Goal: Information Seeking & Learning: Learn about a topic

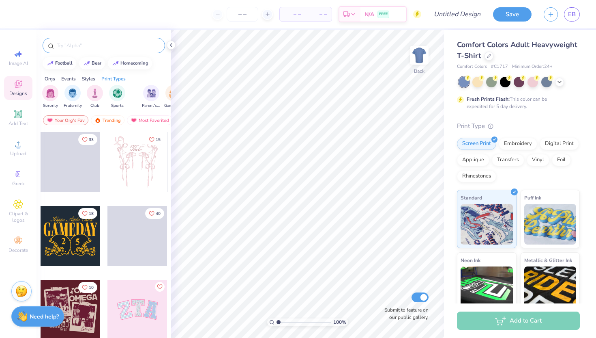
click at [77, 45] on input "text" at bounding box center [108, 45] width 104 height 8
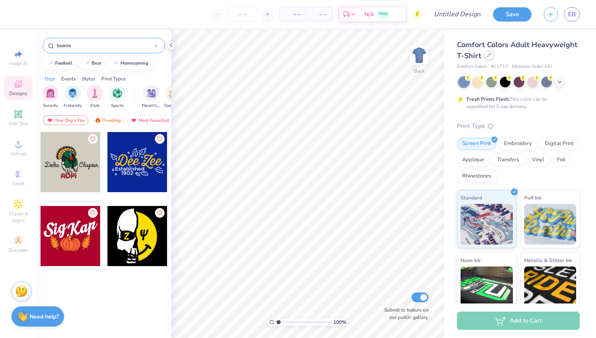
type input "beanie"
click at [485, 57] on div at bounding box center [489, 55] width 9 height 9
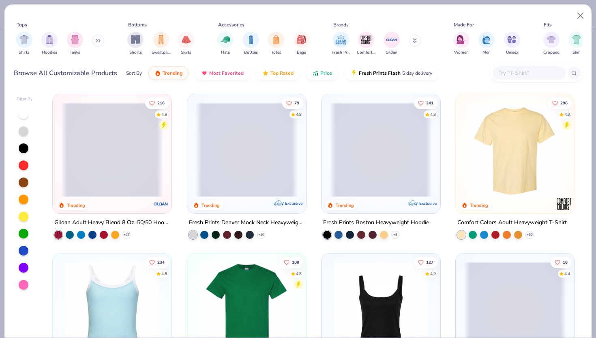
click at [507, 72] on input "text" at bounding box center [529, 72] width 62 height 9
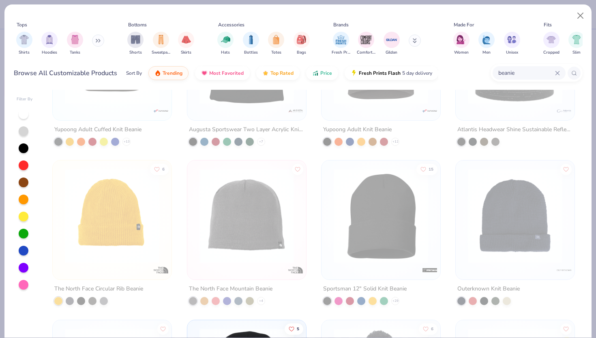
scroll to position [92, 0]
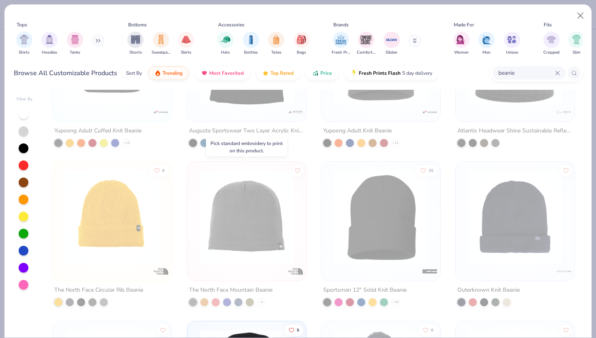
click at [261, 217] on img at bounding box center [247, 217] width 103 height 95
click at [244, 205] on img at bounding box center [247, 217] width 103 height 95
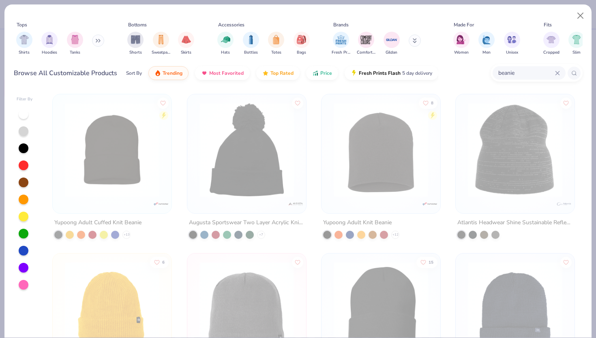
click at [541, 75] on input "beanie" at bounding box center [527, 72] width 58 height 9
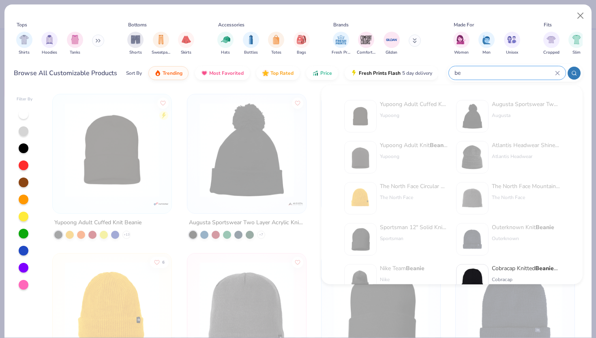
type input "b"
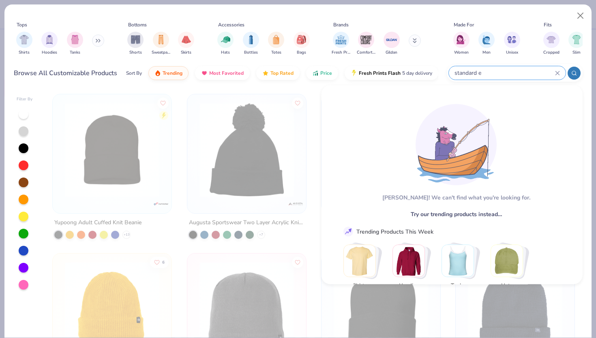
type input "standard e"
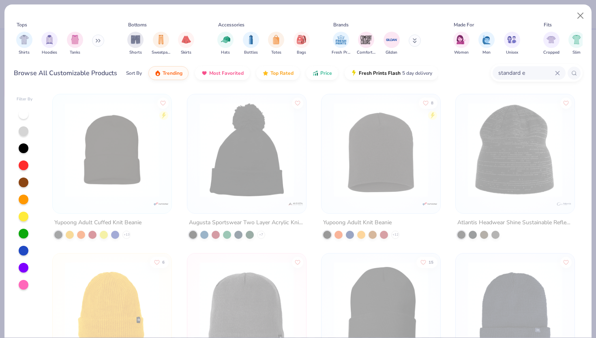
click at [131, 73] on div "Sort By" at bounding box center [134, 72] width 16 height 7
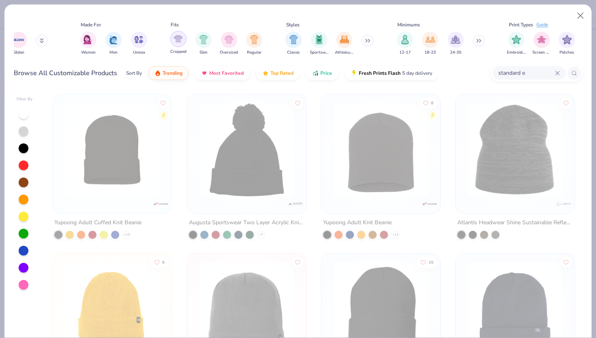
scroll to position [0, 390]
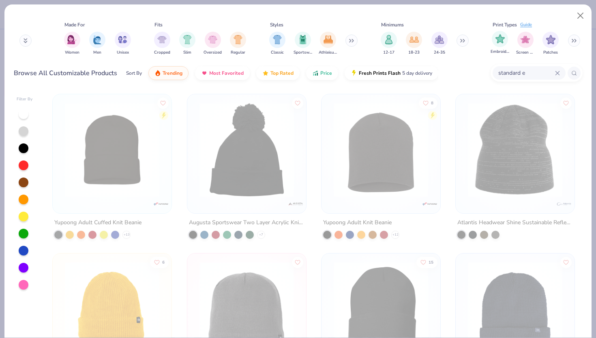
click at [494, 45] on div "Embroidery" at bounding box center [500, 43] width 19 height 24
click at [575, 42] on icon at bounding box center [574, 41] width 5 height 4
click at [524, 25] on div "Guide" at bounding box center [527, 23] width 12 height 7
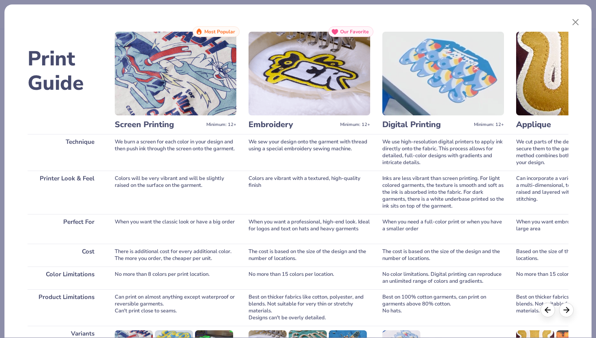
scroll to position [94, 0]
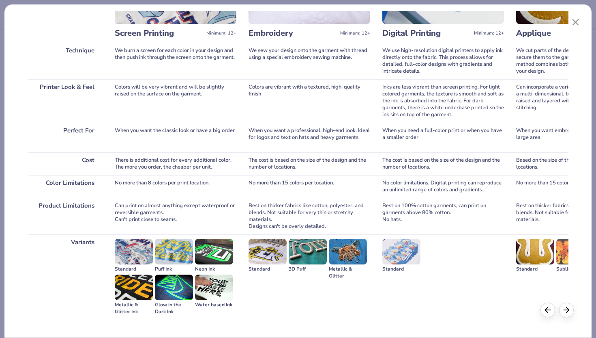
click at [265, 253] on img at bounding box center [268, 252] width 38 height 26
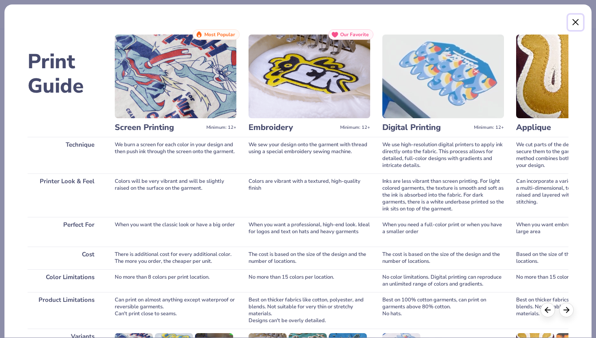
click at [570, 22] on button "Close" at bounding box center [575, 22] width 15 height 15
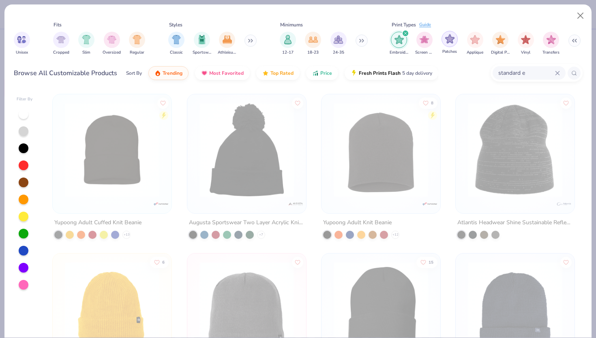
scroll to position [0, 491]
click at [398, 41] on img "filter for Embroidery" at bounding box center [398, 39] width 9 height 9
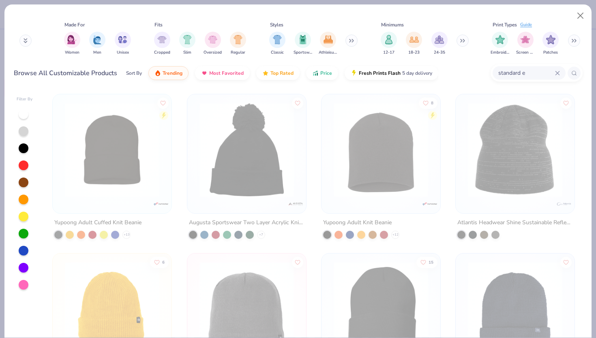
scroll to position [0, 390]
click at [502, 46] on div "filter for Embroidery" at bounding box center [500, 39] width 16 height 16
click at [28, 39] on button at bounding box center [25, 40] width 12 height 12
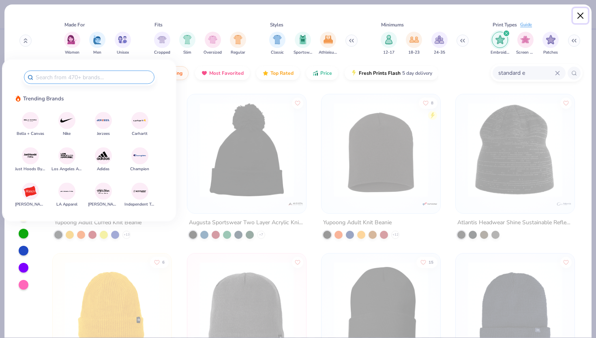
click at [581, 16] on button "Close" at bounding box center [580, 15] width 15 height 15
